Goal: Task Accomplishment & Management: Manage account settings

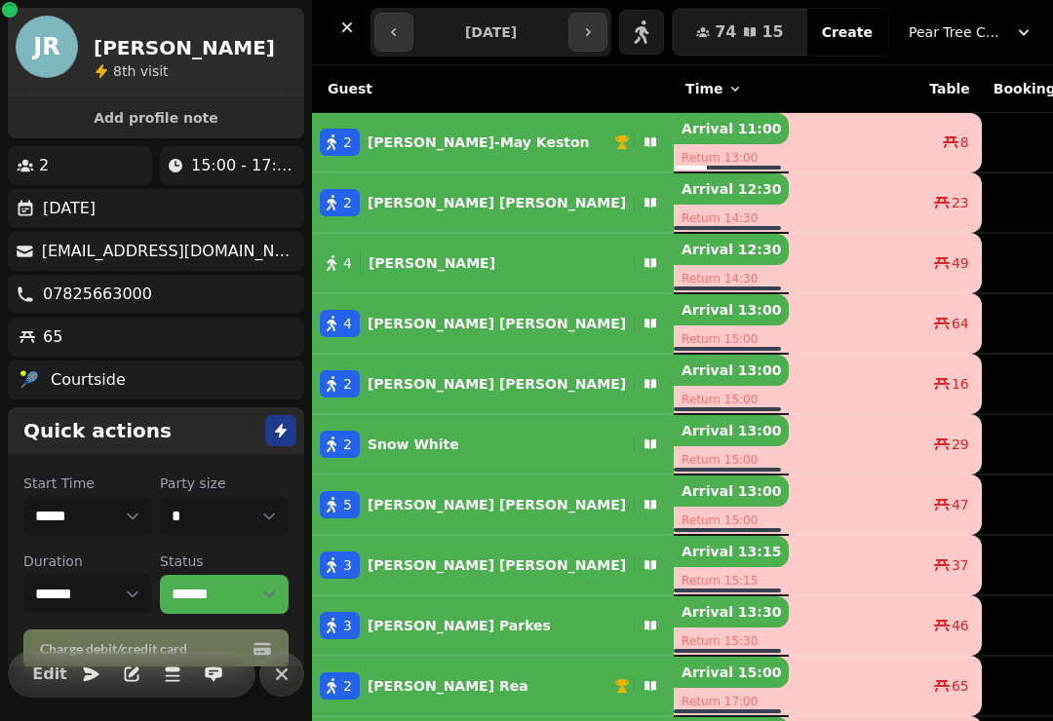
select select "**********"
select select "*"
select select "****"
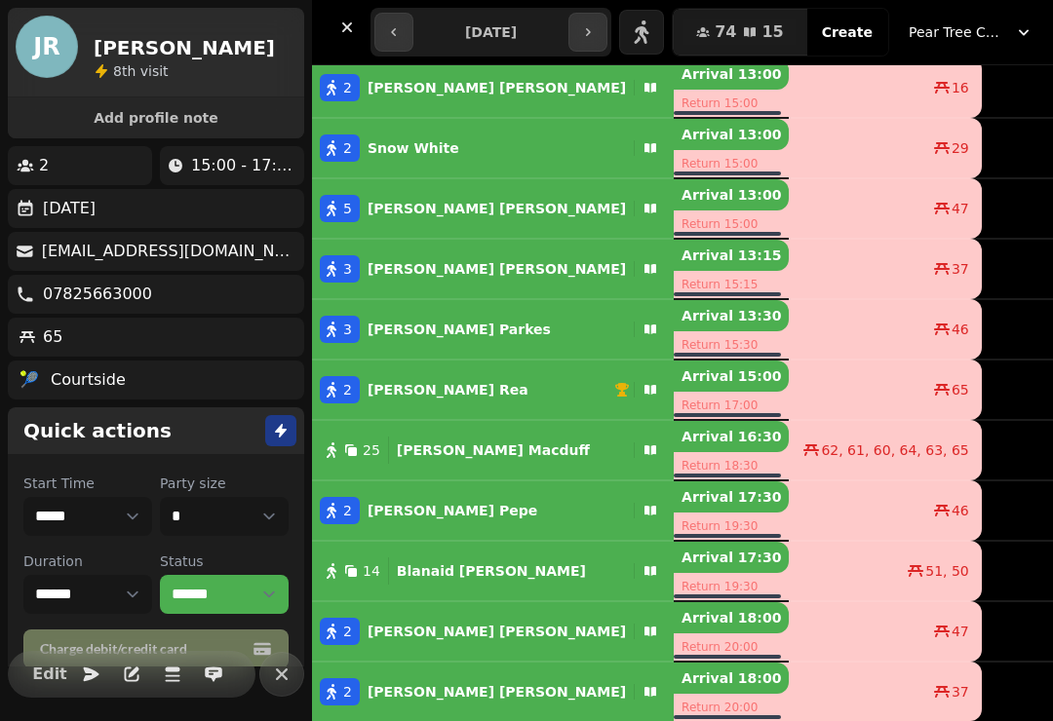
scroll to position [296, 0]
click at [448, 308] on button "3 [PERSON_NAME]" at bounding box center [493, 329] width 362 height 47
select select "**********"
select select "*"
click at [790, 208] on div "47" at bounding box center [885, 208] width 190 height 19
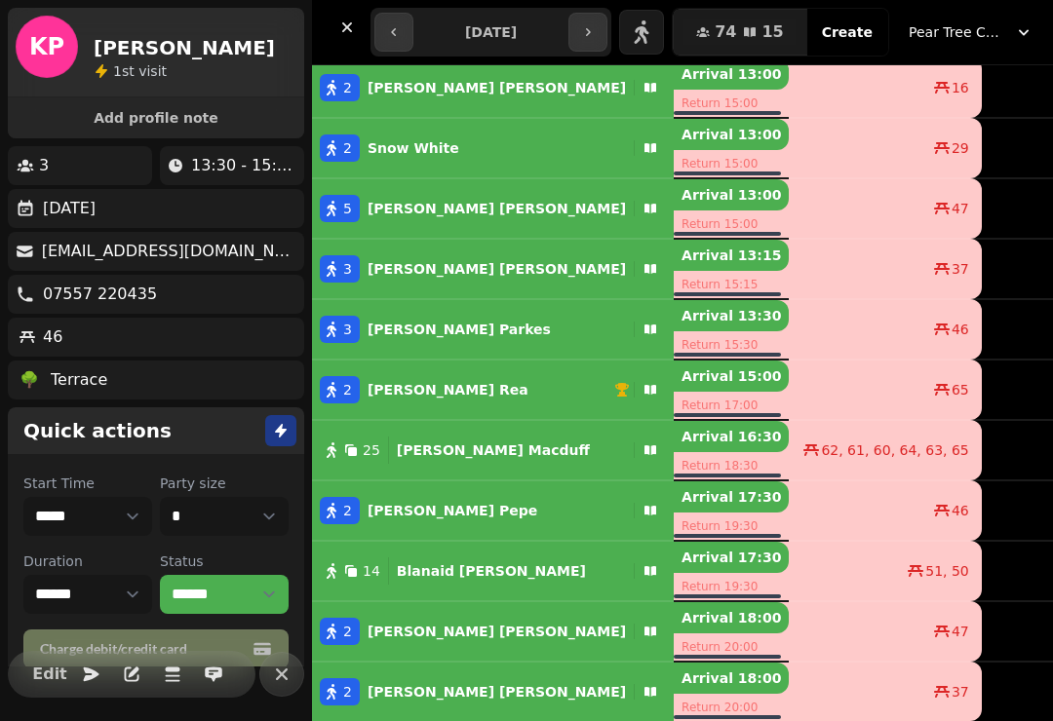
click at [789, 221] on td "47" at bounding box center [885, 208] width 192 height 60
click at [446, 213] on p "[PERSON_NAME]" at bounding box center [497, 208] width 258 height 19
select select "**********"
select select "*"
click at [61, 673] on span "Edit" at bounding box center [49, 675] width 23 height 16
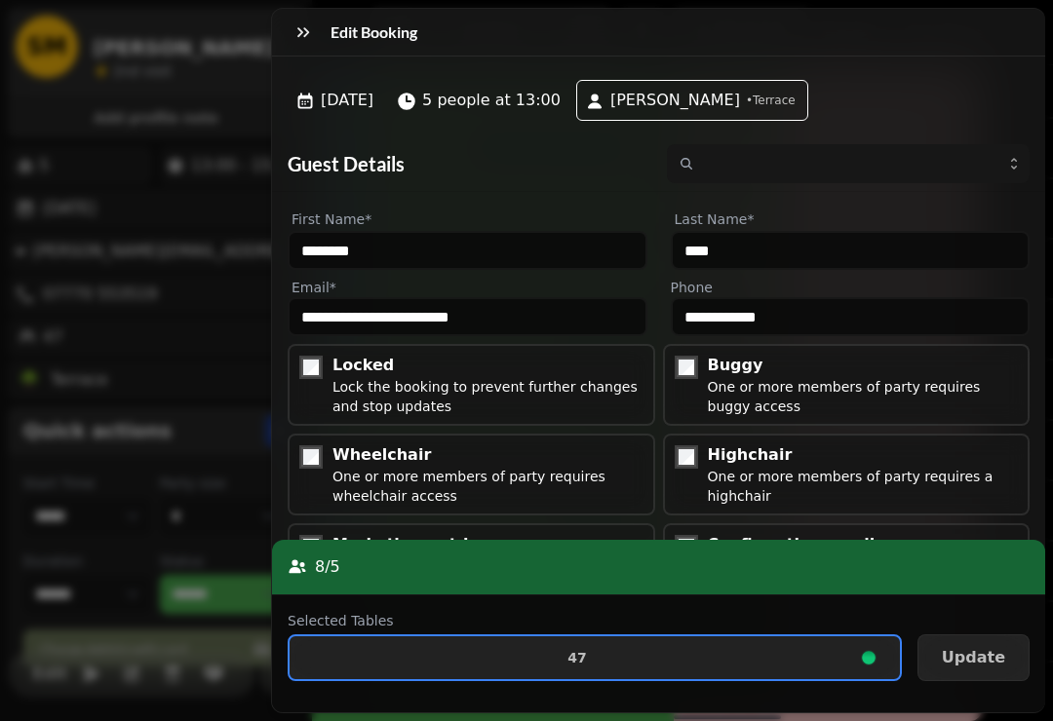
click at [537, 662] on span "47" at bounding box center [577, 658] width 544 height 14
select select "**********"
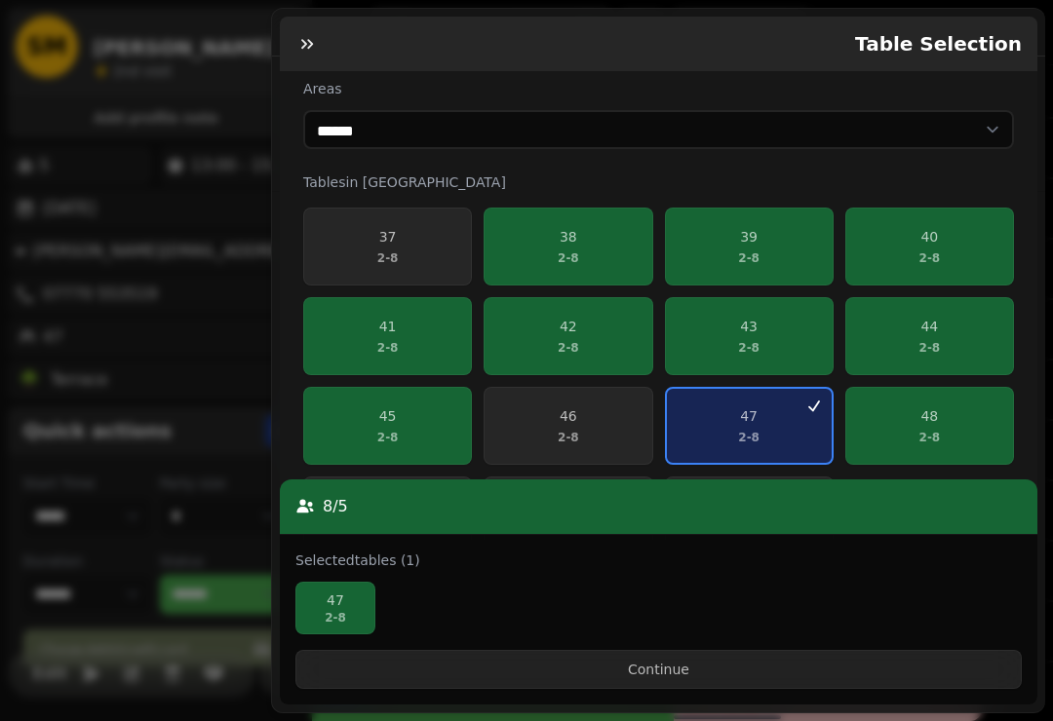
scroll to position [336, 0]
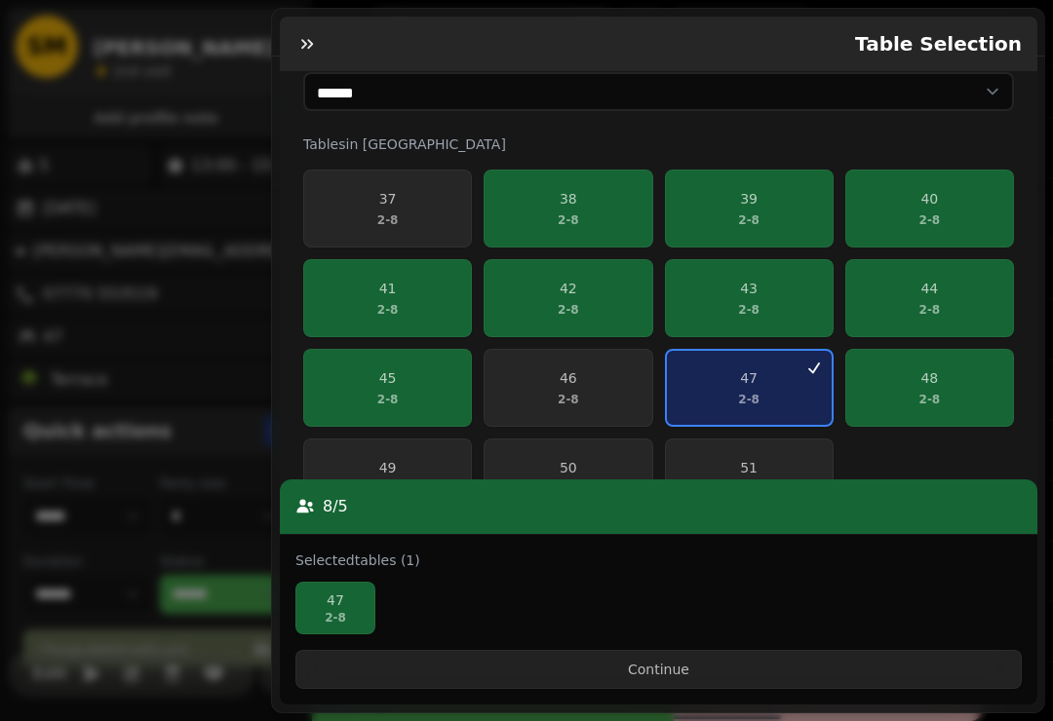
click at [902, 384] on span "48 2 - 8" at bounding box center [929, 387] width 143 height 39
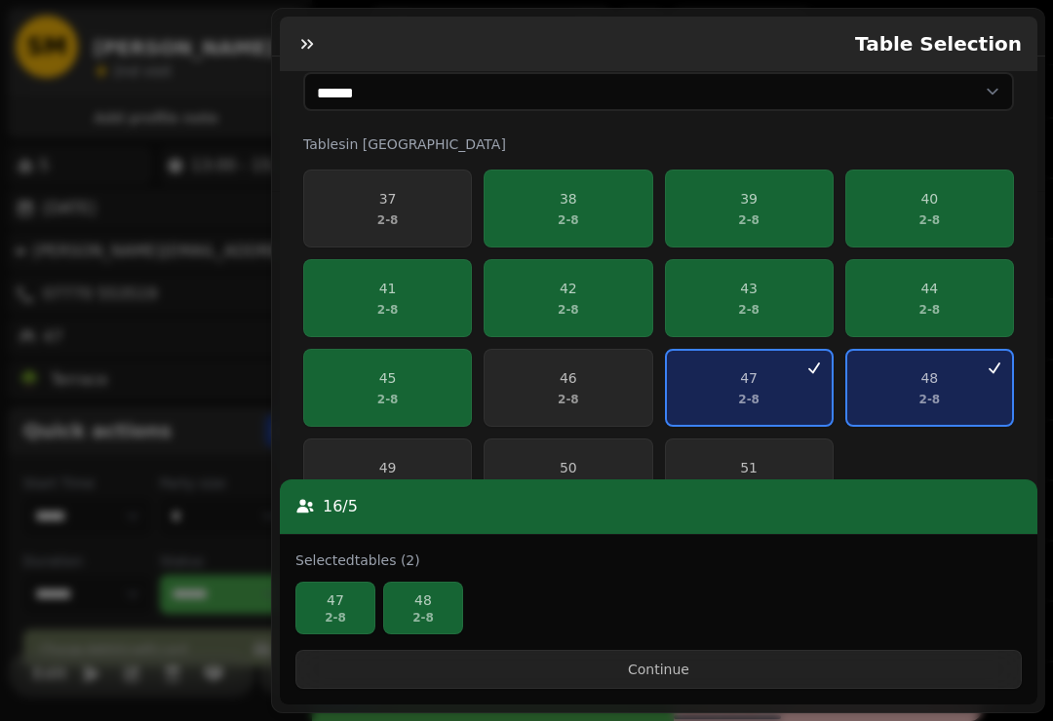
click at [719, 375] on span "47 2 - 8" at bounding box center [748, 387] width 141 height 39
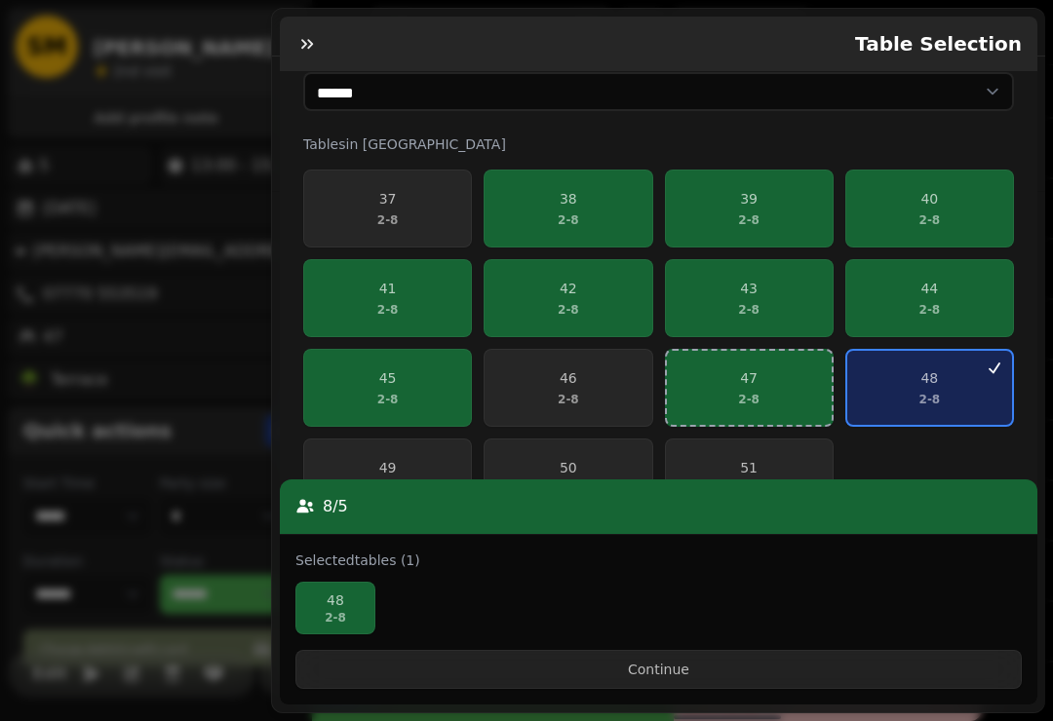
click at [611, 662] on button "Continue" at bounding box center [658, 669] width 726 height 39
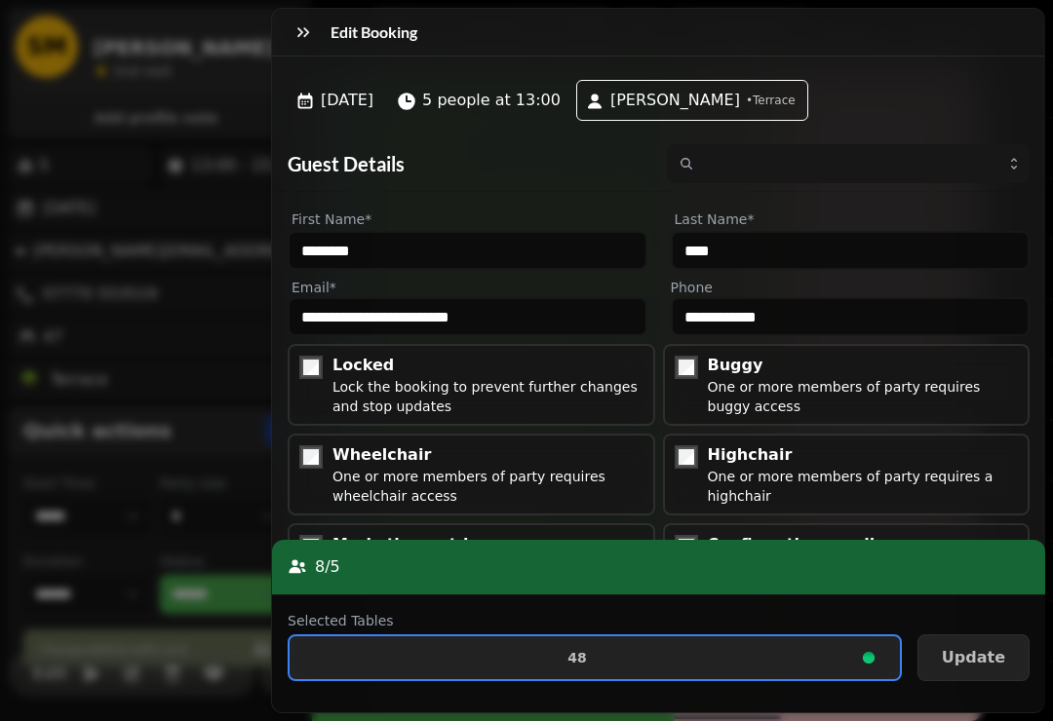
click at [977, 641] on button "Update" at bounding box center [973, 658] width 112 height 47
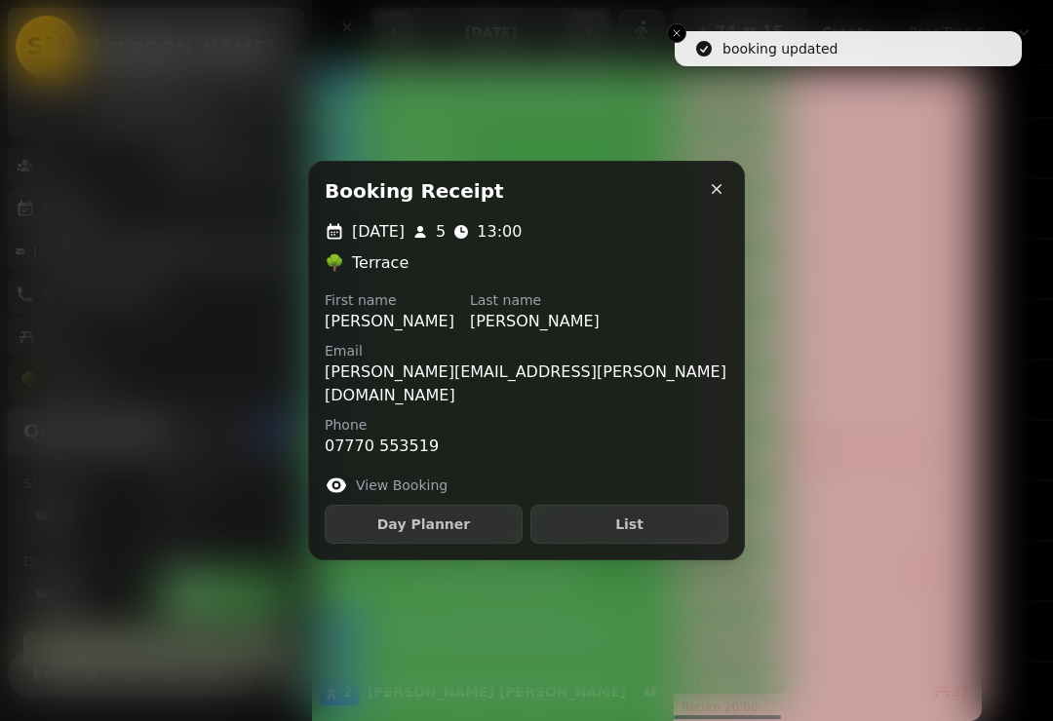
click at [706, 220] on div "Booking receipt" at bounding box center [526, 191] width 435 height 58
click at [716, 194] on icon "button" at bounding box center [717, 189] width 10 height 10
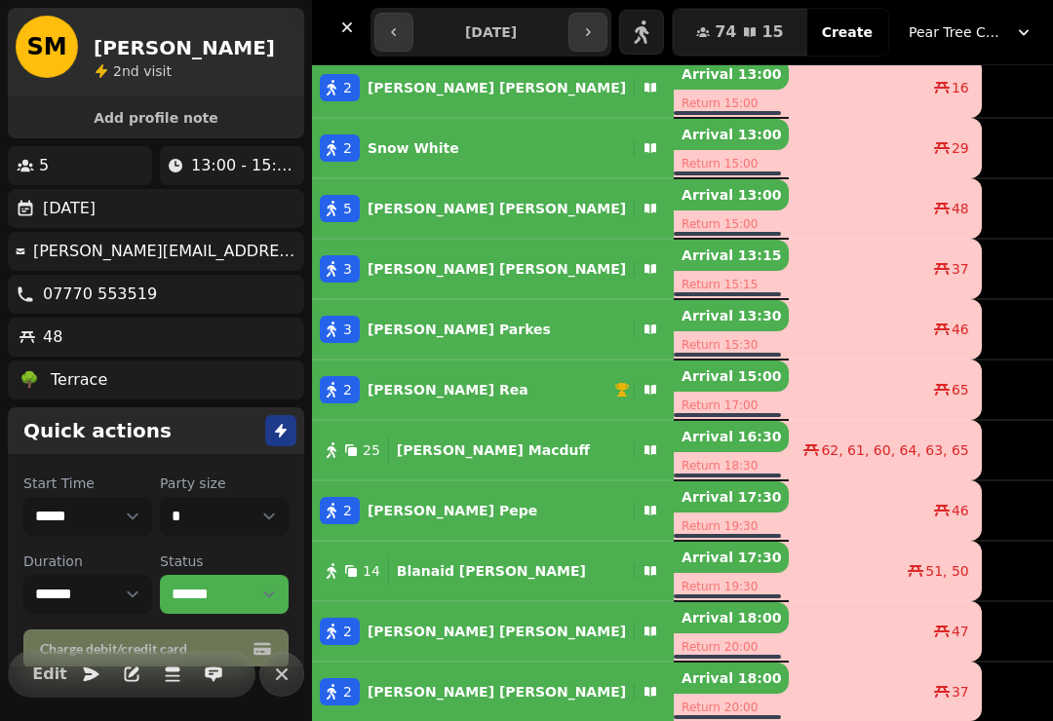
click at [437, 263] on p "[PERSON_NAME]" at bounding box center [497, 268] width 258 height 19
select select "**********"
select select "*"
click at [40, 677] on span "Edit" at bounding box center [49, 675] width 23 height 16
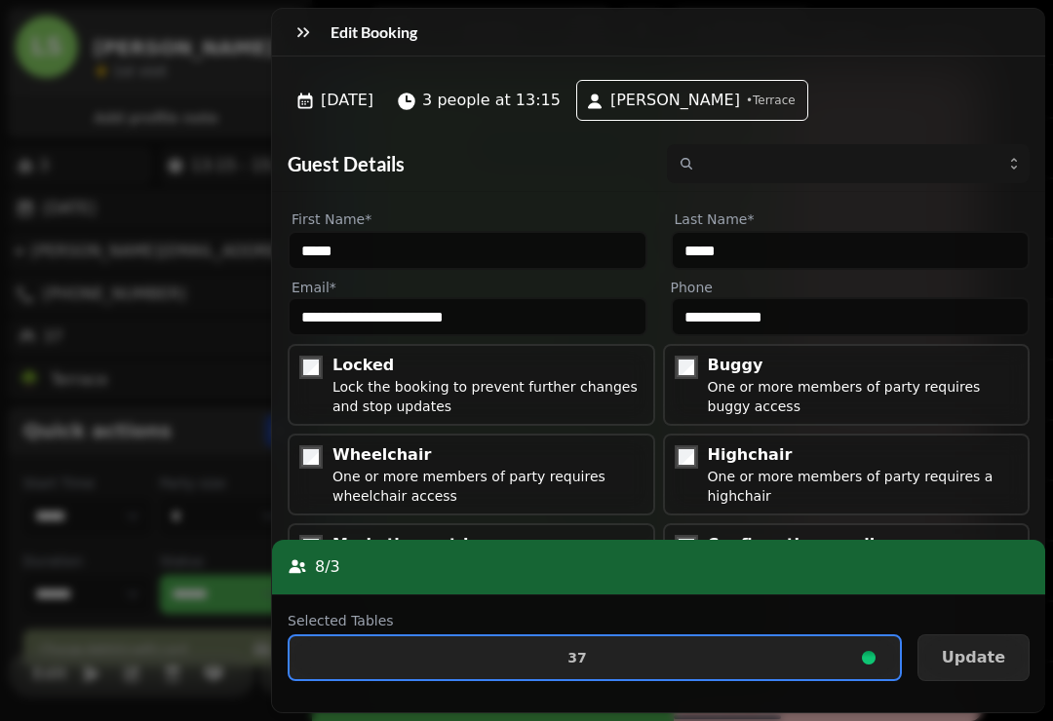
click at [645, 669] on button "37" at bounding box center [595, 658] width 614 height 47
select select "**********"
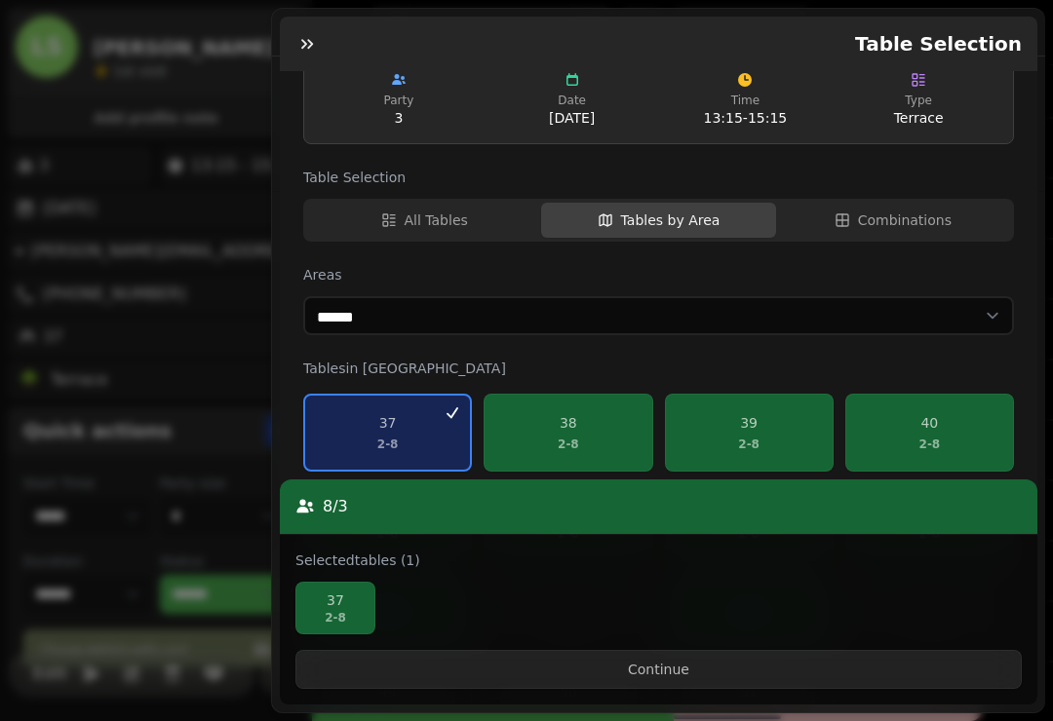
scroll to position [157, 0]
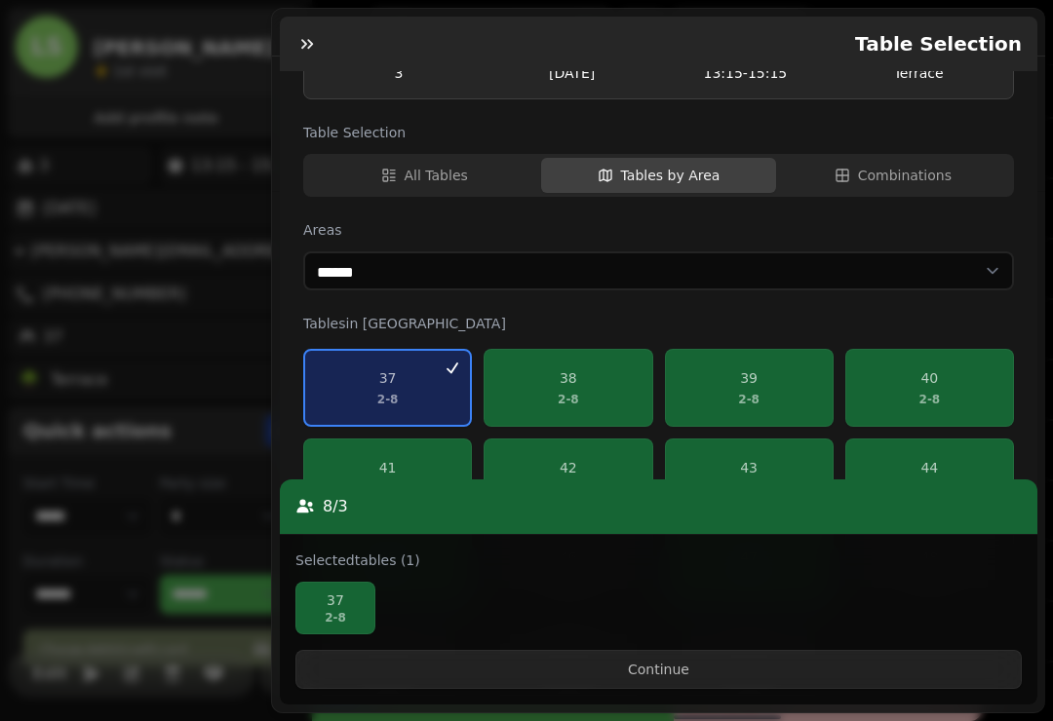
click at [384, 387] on p "37" at bounding box center [387, 377] width 21 height 19
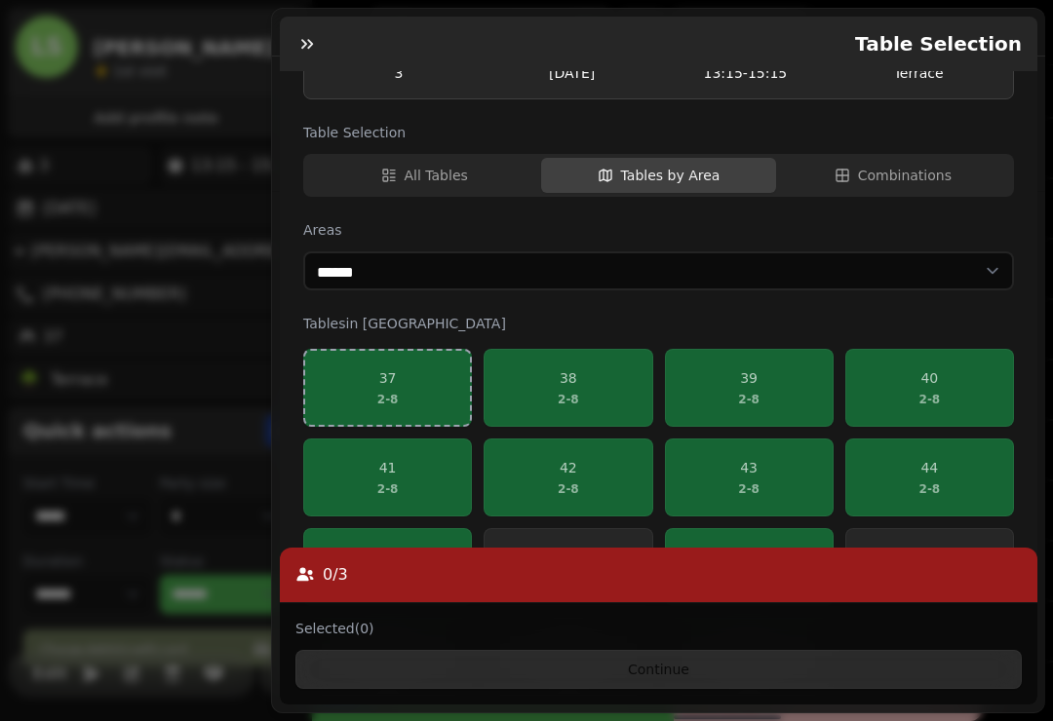
click at [577, 390] on div "38 2 - 8" at bounding box center [568, 387] width 21 height 39
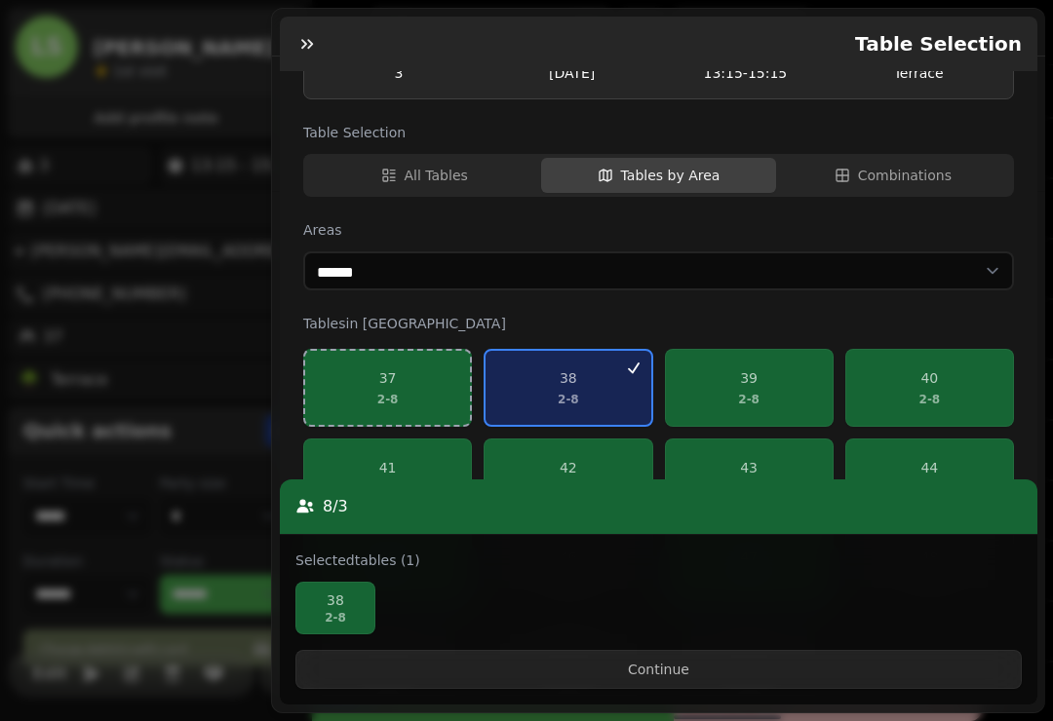
click at [634, 678] on button "Continue" at bounding box center [658, 669] width 726 height 39
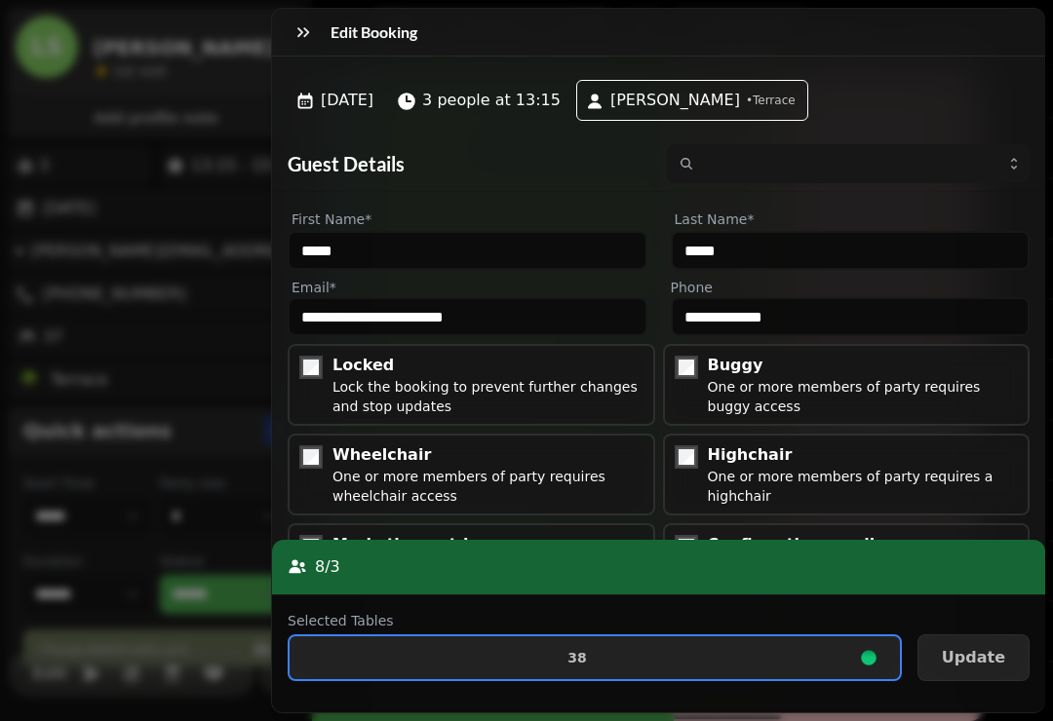
click at [976, 654] on span "Update" at bounding box center [973, 658] width 63 height 16
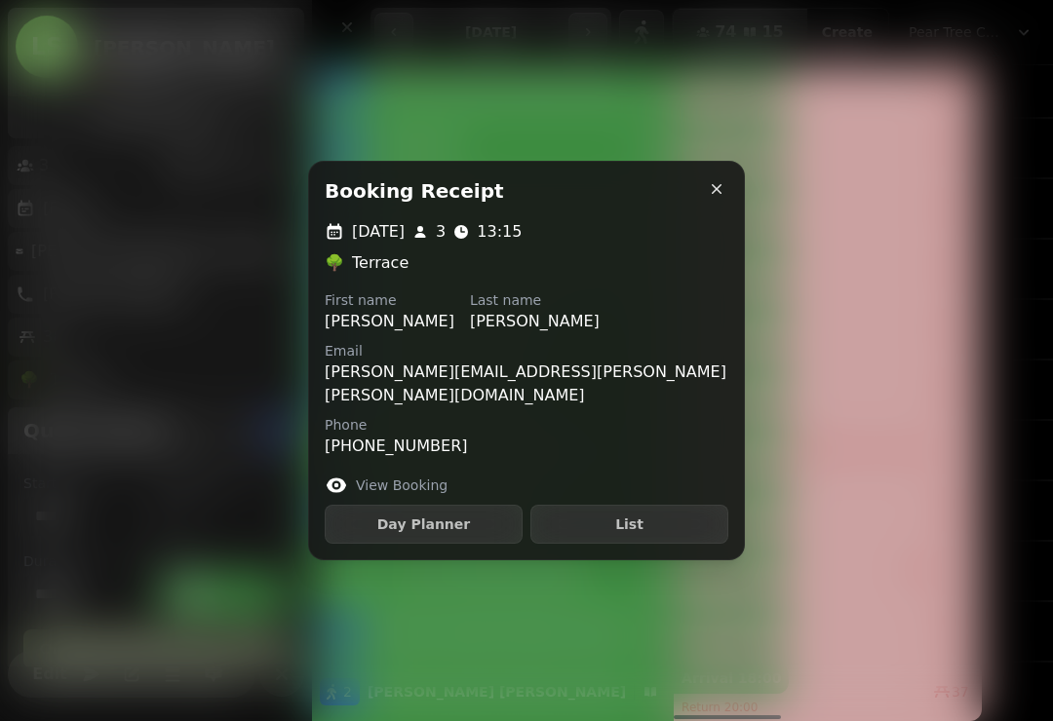
click at [707, 199] on icon "button" at bounding box center [716, 188] width 19 height 19
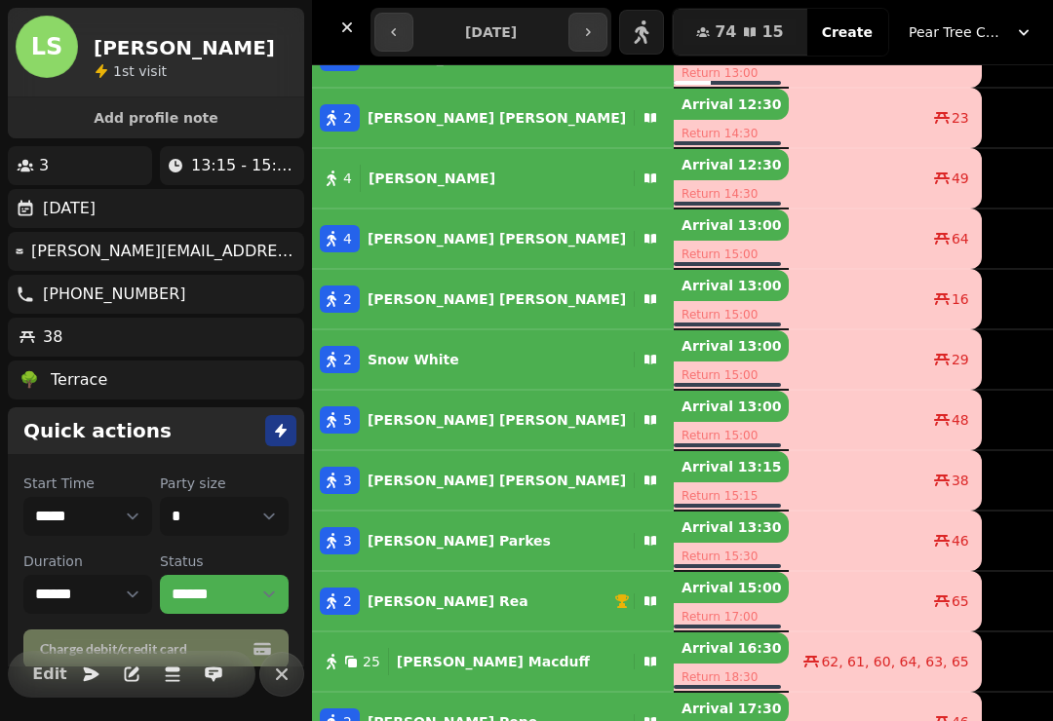
scroll to position [86, 0]
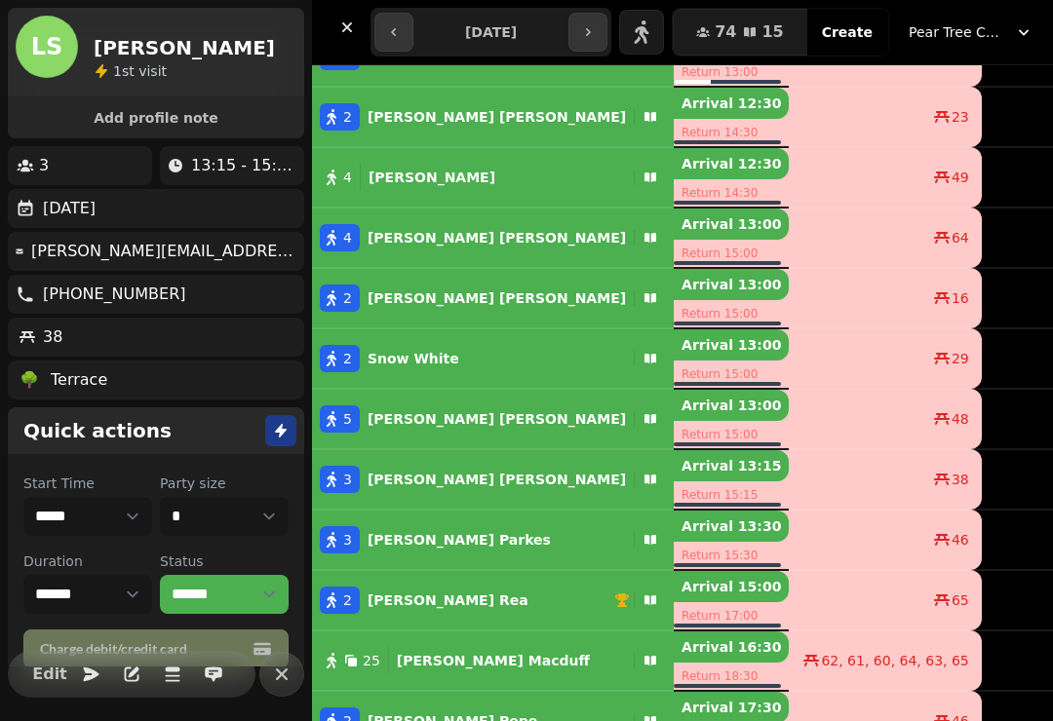
click at [790, 362] on div "29" at bounding box center [885, 358] width 190 height 19
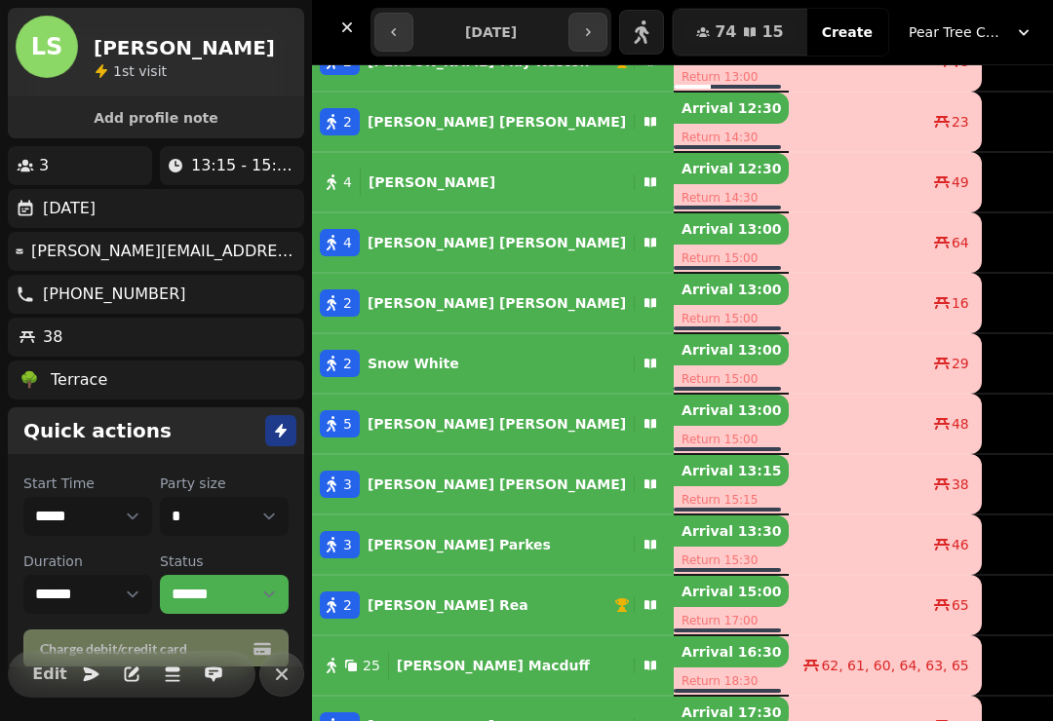
scroll to position [81, 0]
click at [413, 364] on p "Snow White" at bounding box center [414, 363] width 92 height 19
select select "**********"
select select "*"
click at [460, 542] on div "3 [PERSON_NAME]" at bounding box center [469, 544] width 314 height 27
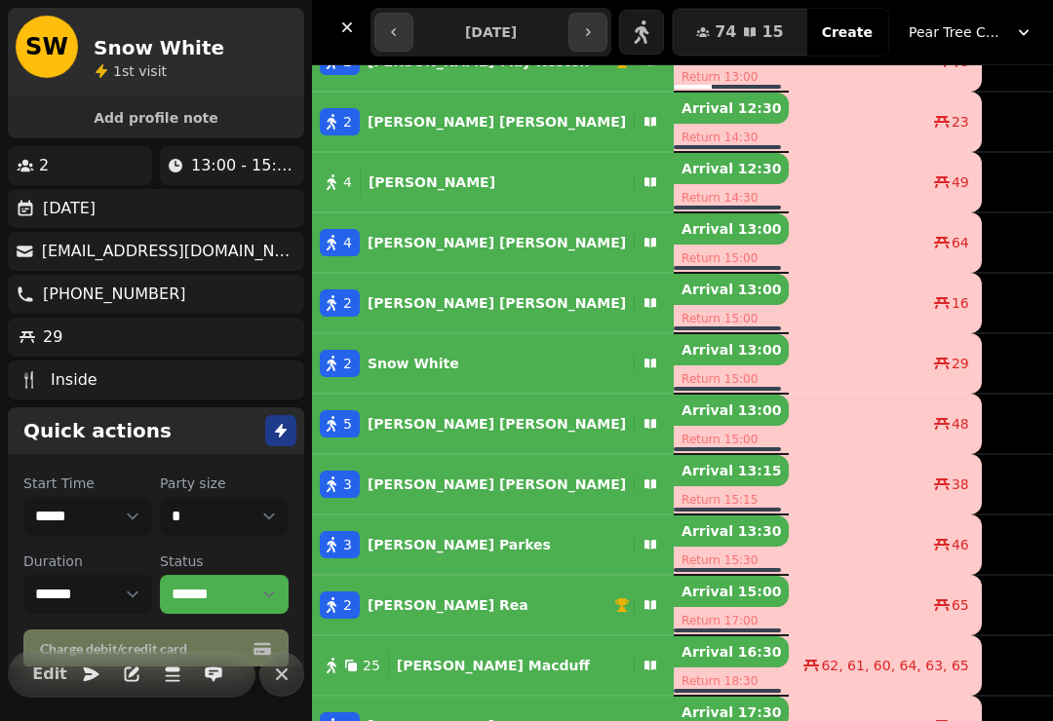
select select "**********"
select select "*"
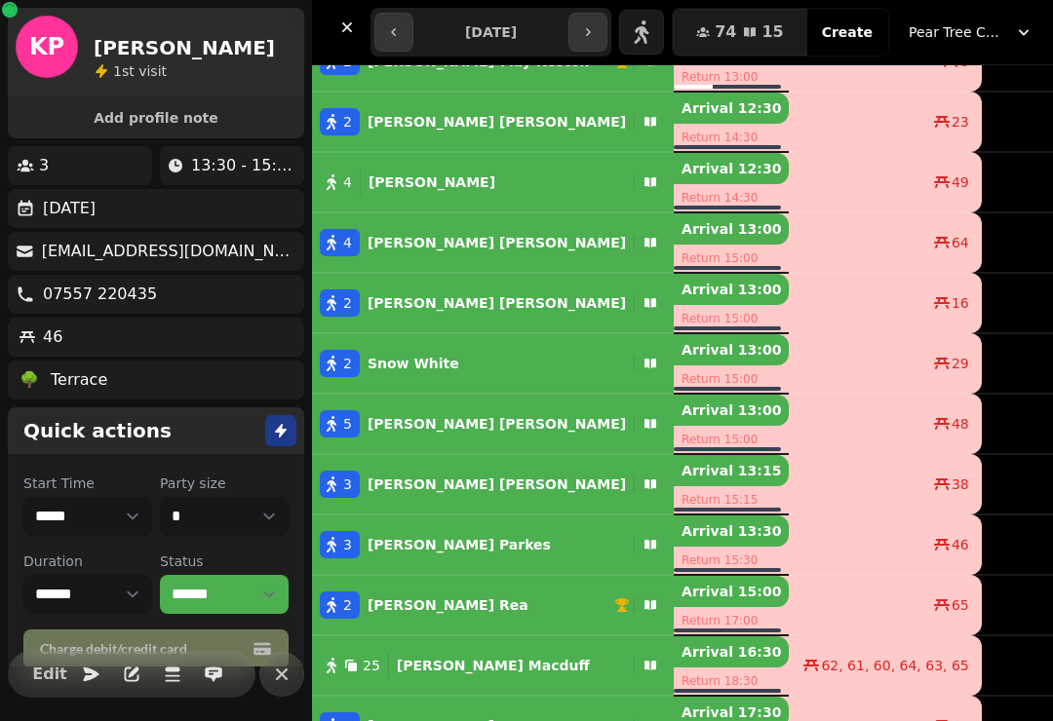
click at [58, 682] on span "Edit" at bounding box center [49, 675] width 23 height 16
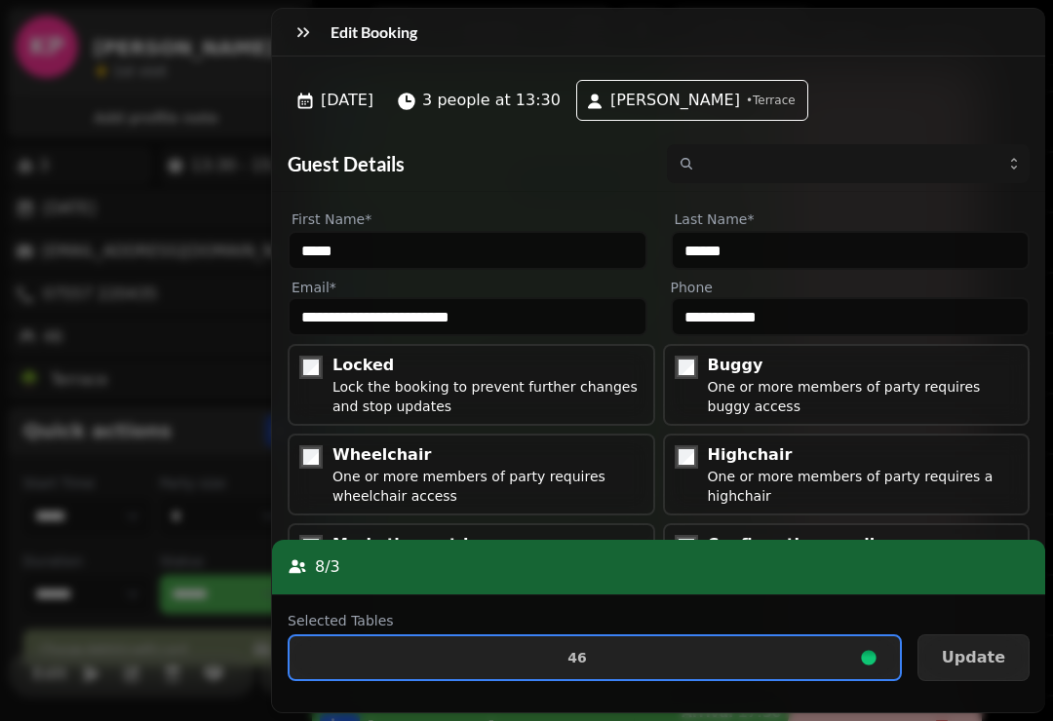
click at [509, 654] on span "46" at bounding box center [577, 658] width 544 height 14
select select "**********"
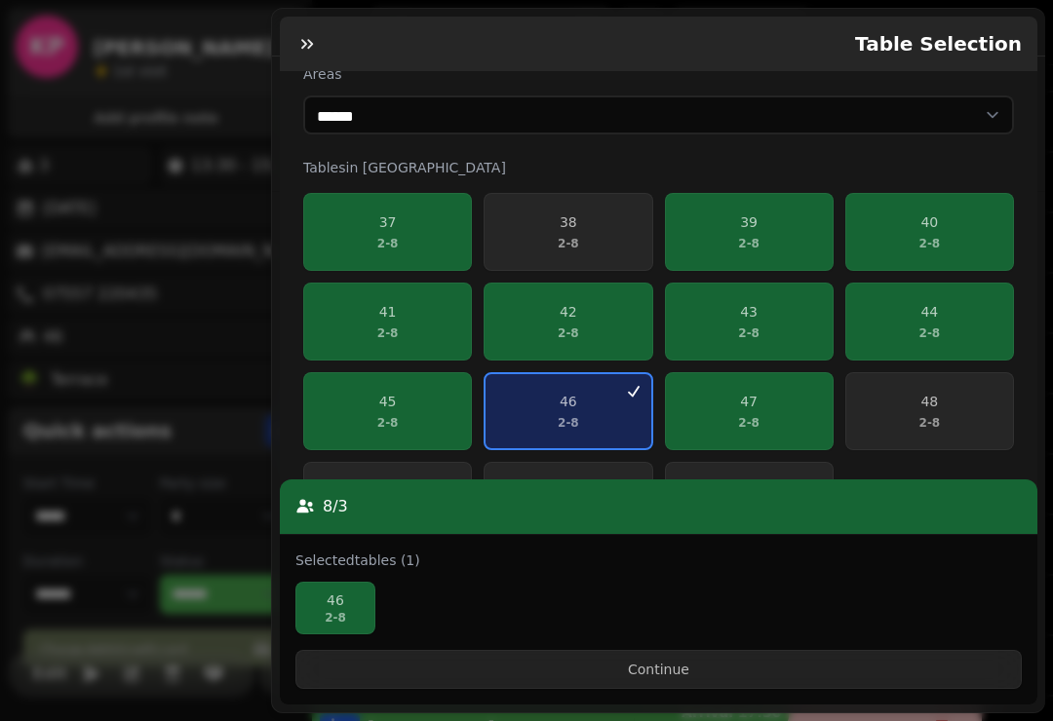
scroll to position [336, 0]
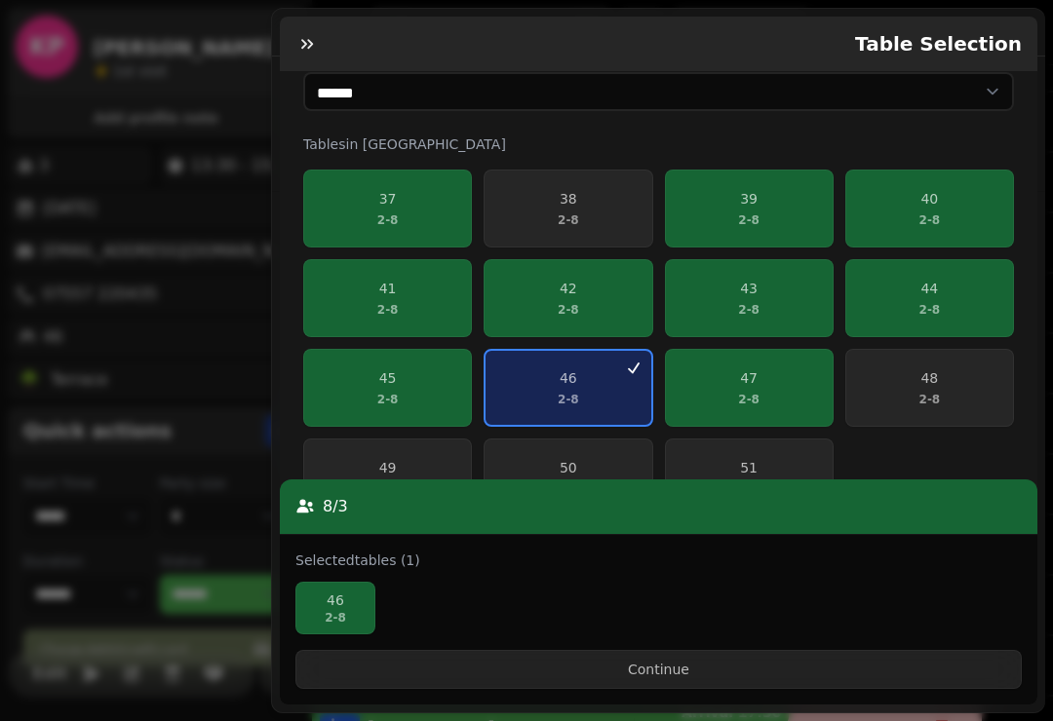
click at [424, 383] on span "45 2 - 8" at bounding box center [387, 387] width 143 height 39
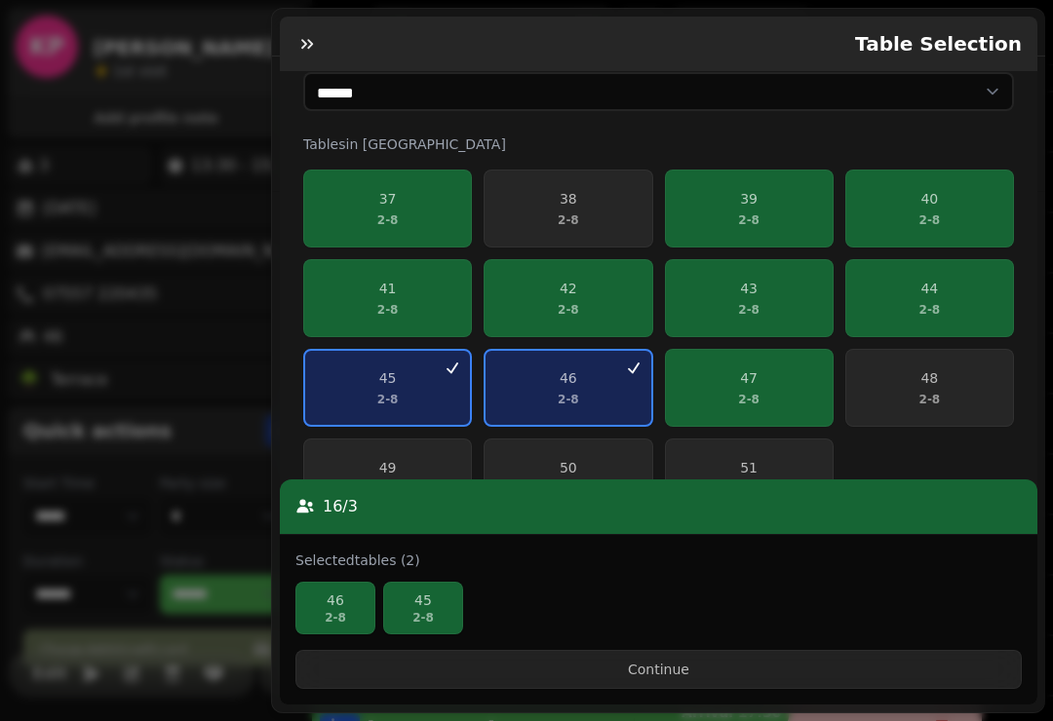
click at [570, 378] on p "46" at bounding box center [568, 377] width 21 height 19
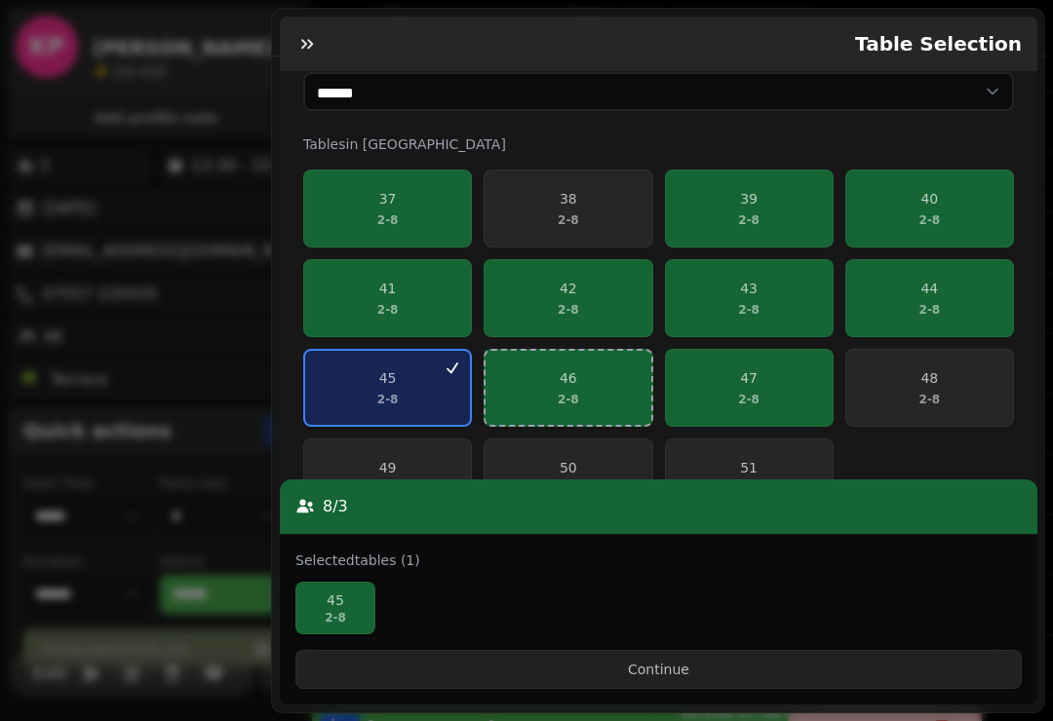
click at [685, 677] on span "Continue" at bounding box center [658, 670] width 693 height 14
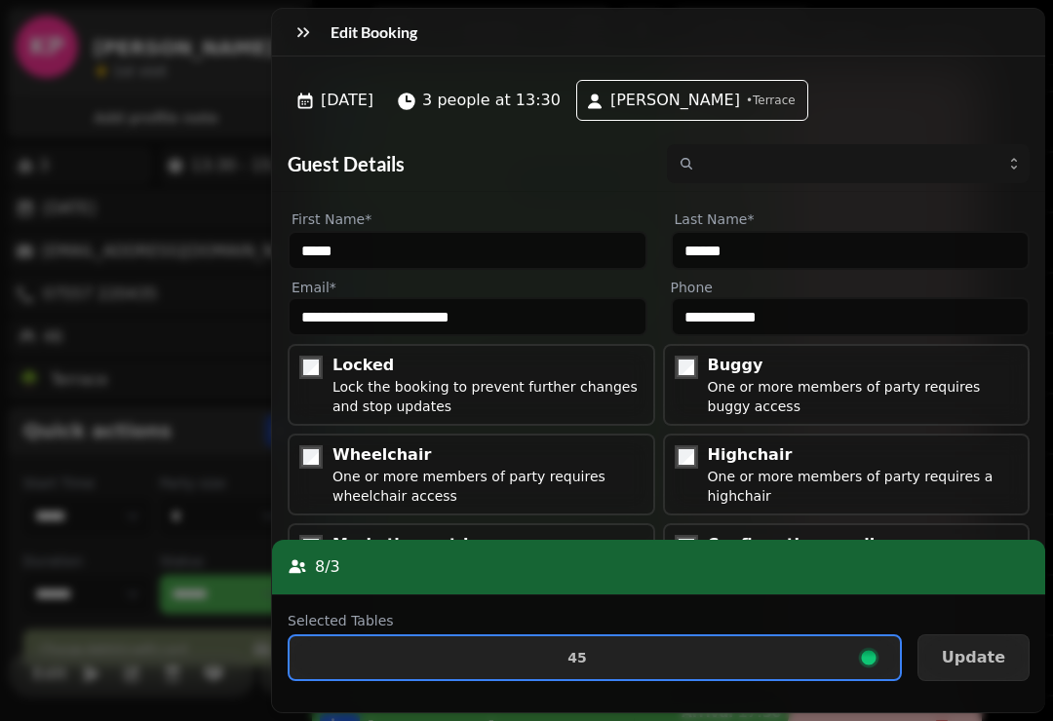
click at [969, 650] on span "Update" at bounding box center [973, 658] width 63 height 16
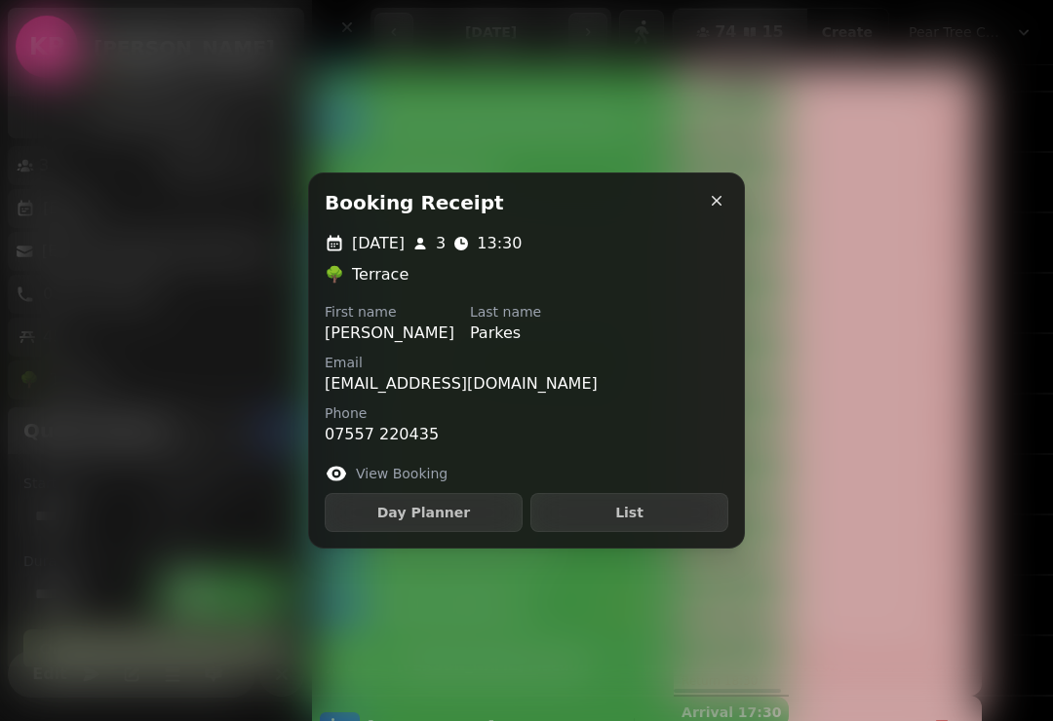
click at [716, 200] on icon "button" at bounding box center [717, 201] width 10 height 10
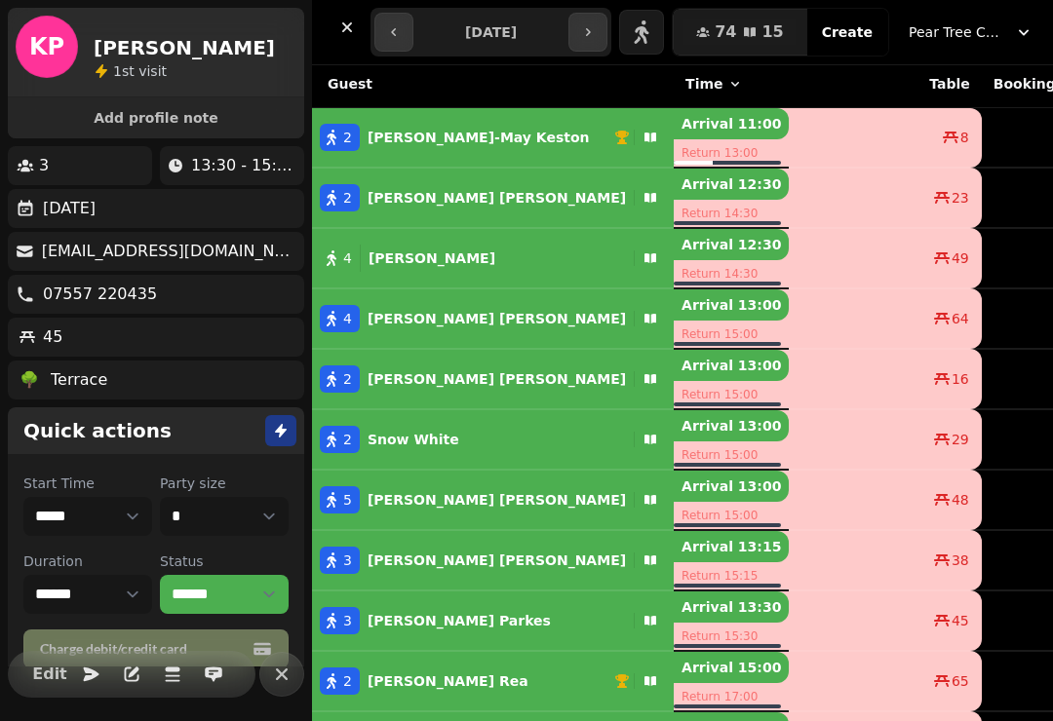
scroll to position [6, 0]
